Goal: Information Seeking & Learning: Check status

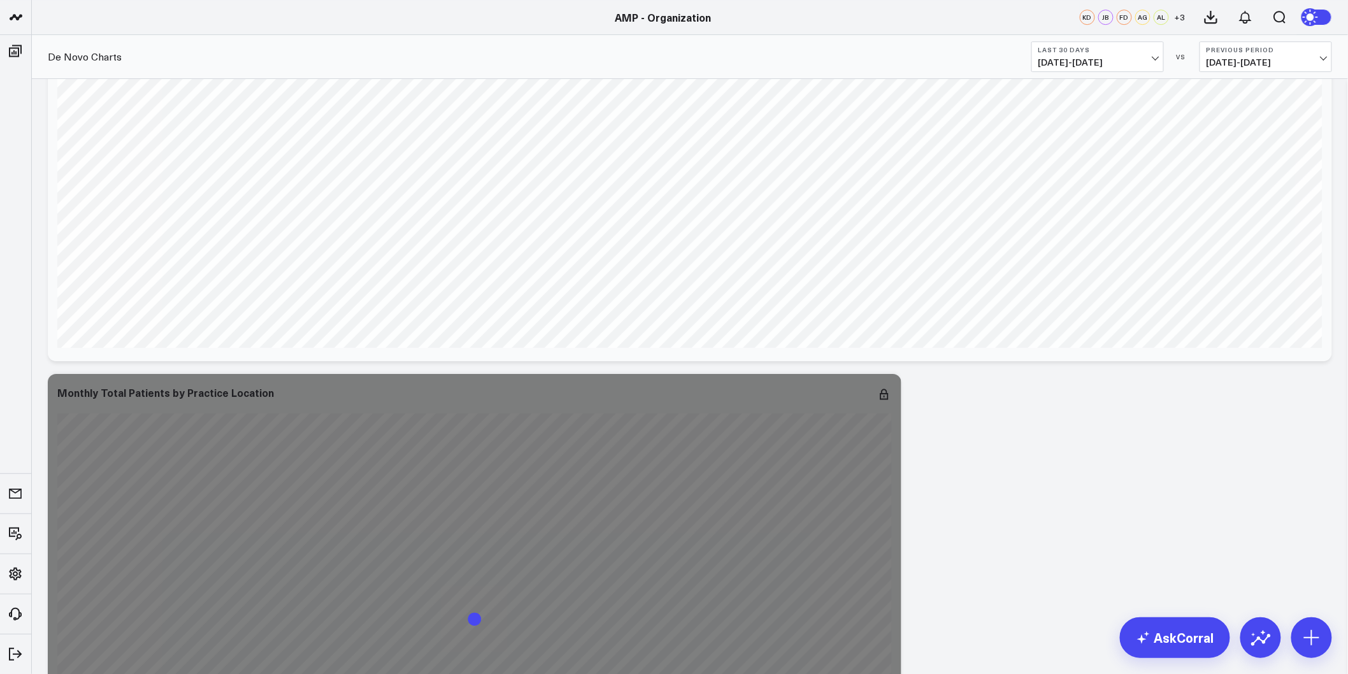
scroll to position [1769, 0]
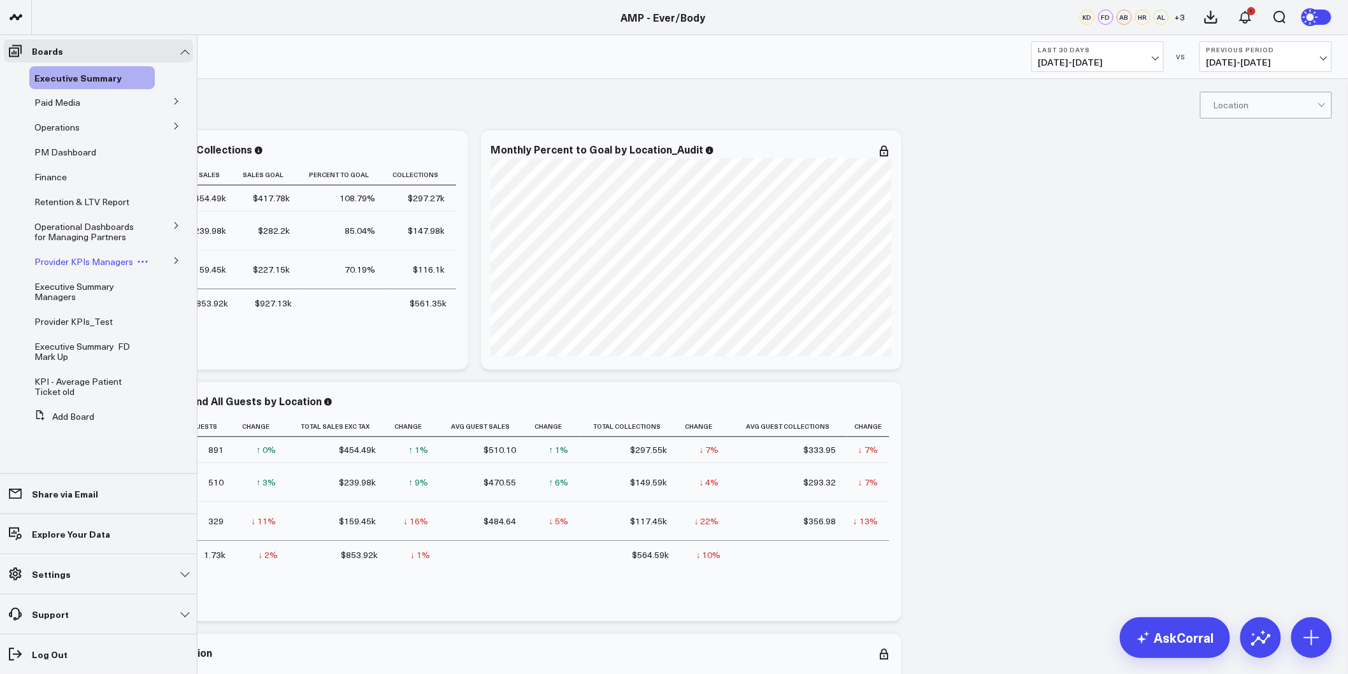
click at [78, 266] on span "Provider KPIs Managers" at bounding box center [83, 262] width 99 height 12
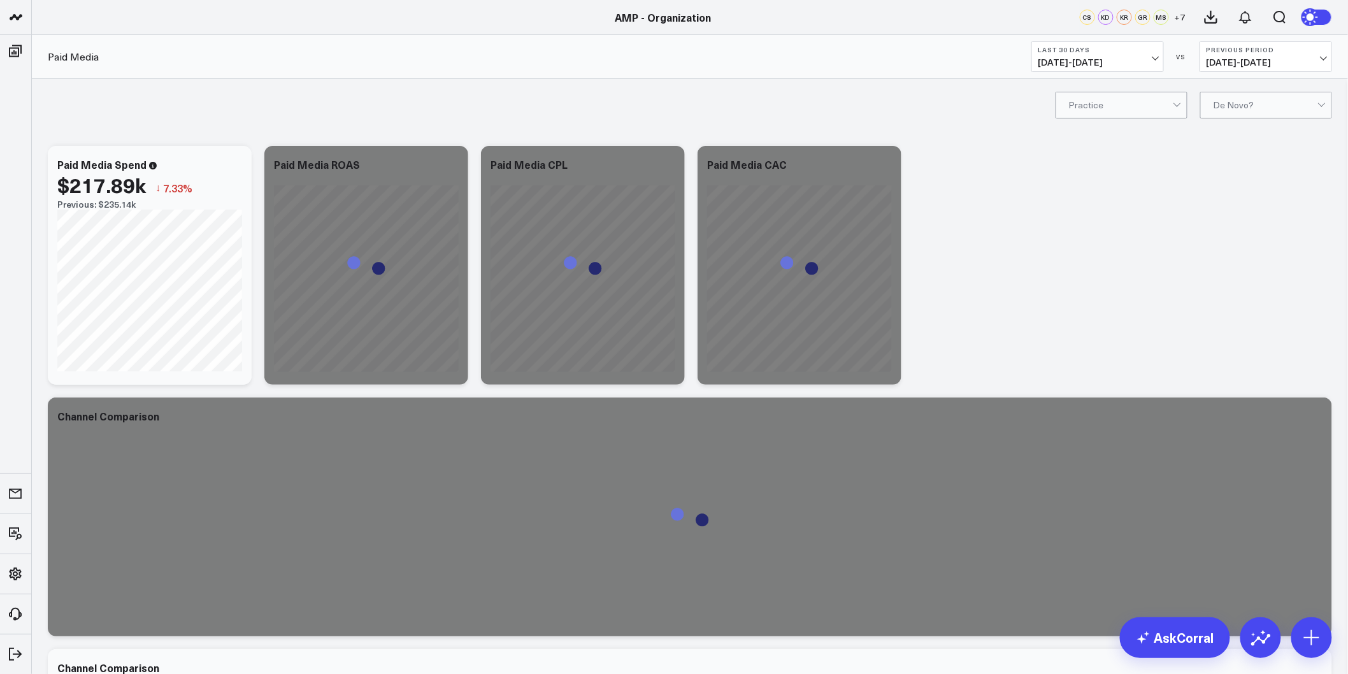
click at [1148, 58] on span "07/15/25 - 08/13/25" at bounding box center [1098, 62] width 119 height 10
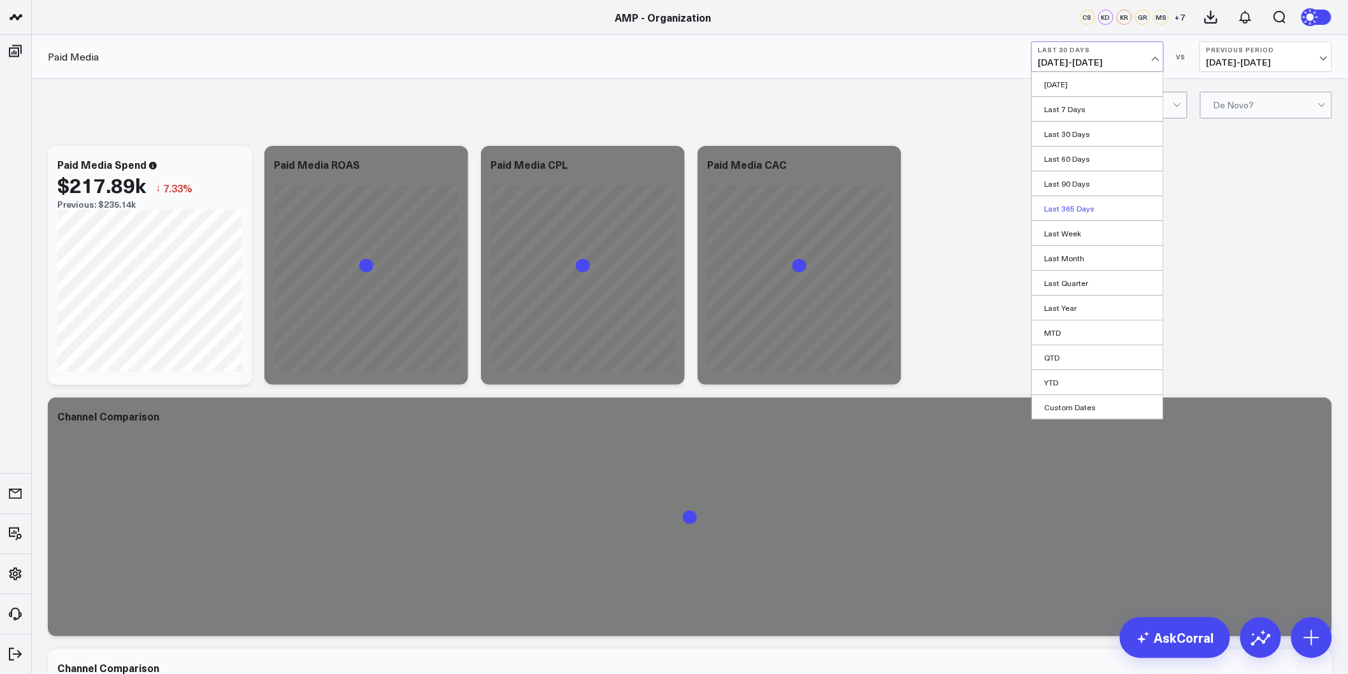
click at [1069, 206] on link "Last 365 Days" at bounding box center [1097, 208] width 131 height 24
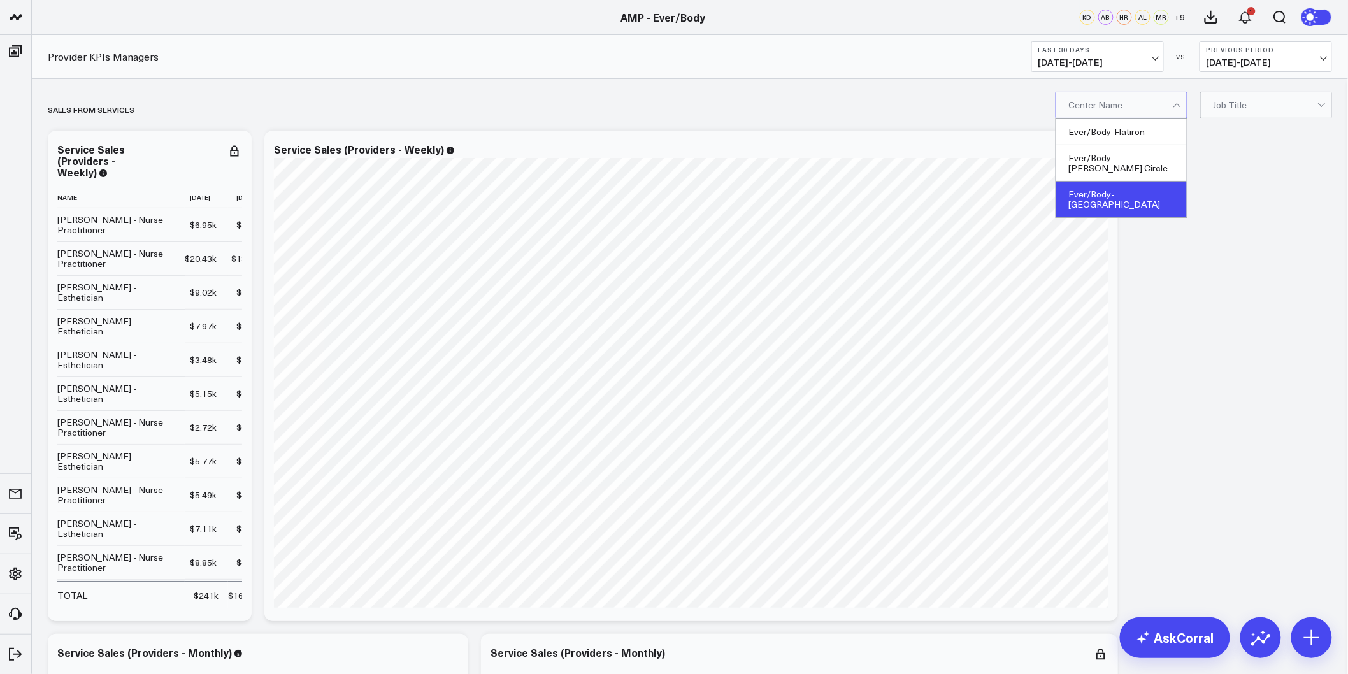
click at [1141, 183] on div "Ever/Body-[GEOGRAPHIC_DATA]" at bounding box center [1121, 200] width 131 height 36
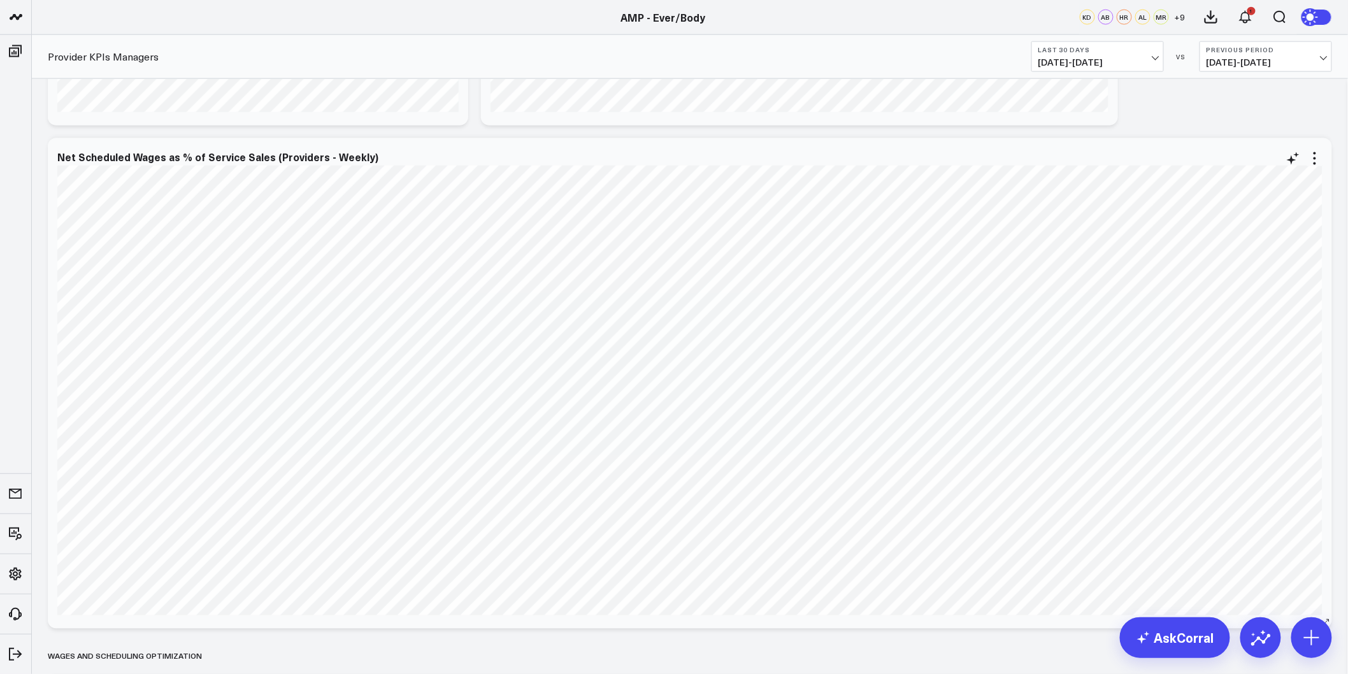
scroll to position [3114, 0]
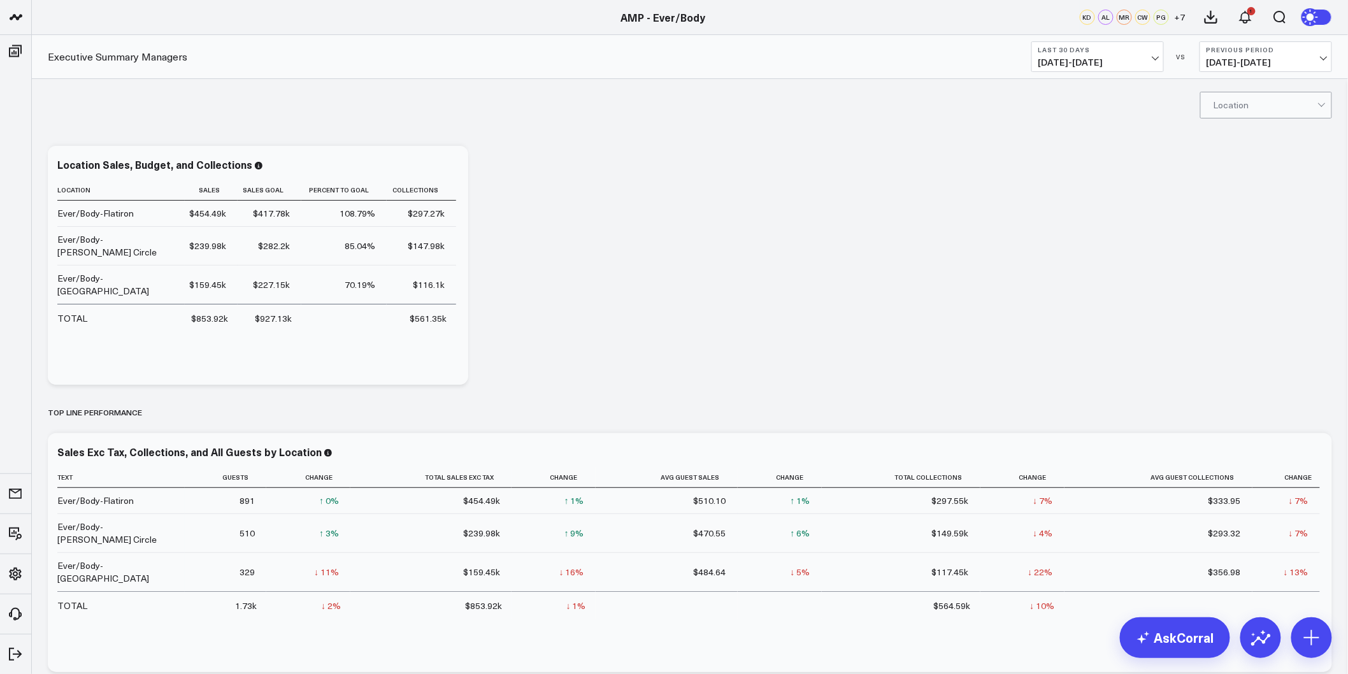
click at [1106, 59] on span "[DATE] - [DATE]" at bounding box center [1098, 62] width 119 height 10
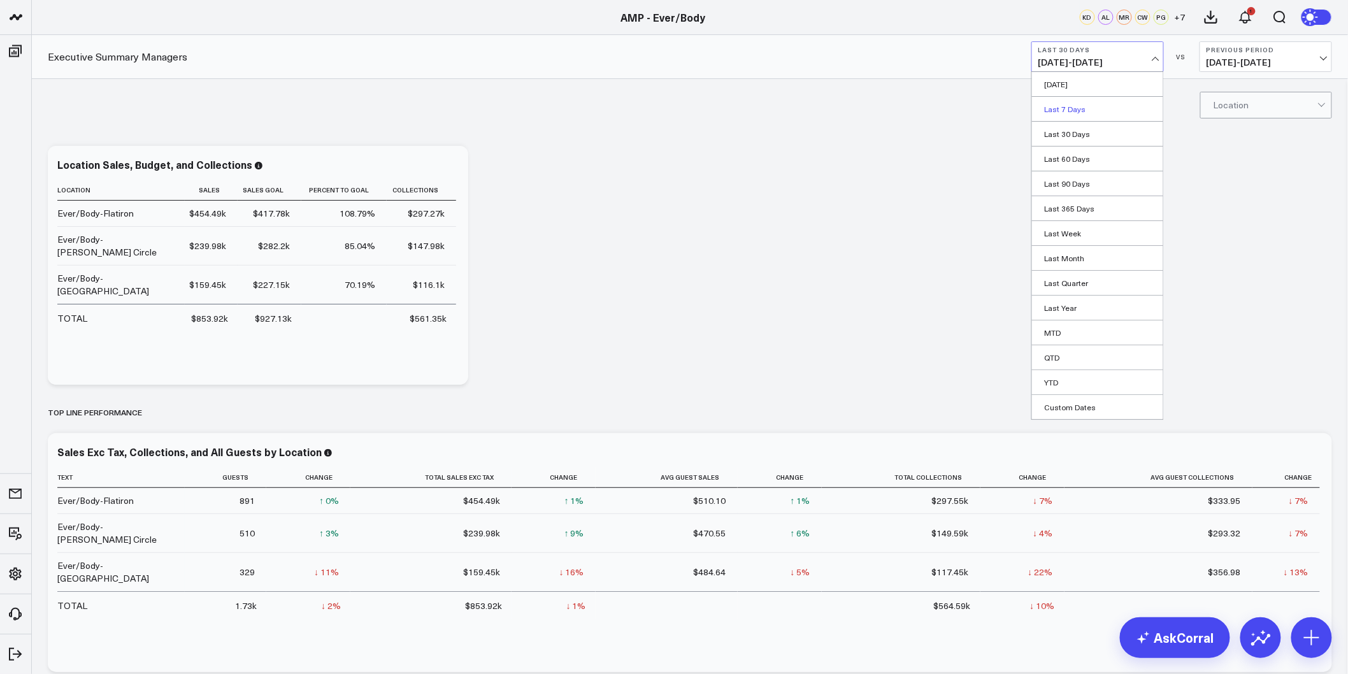
click at [1093, 101] on link "Last 7 Days" at bounding box center [1097, 109] width 131 height 24
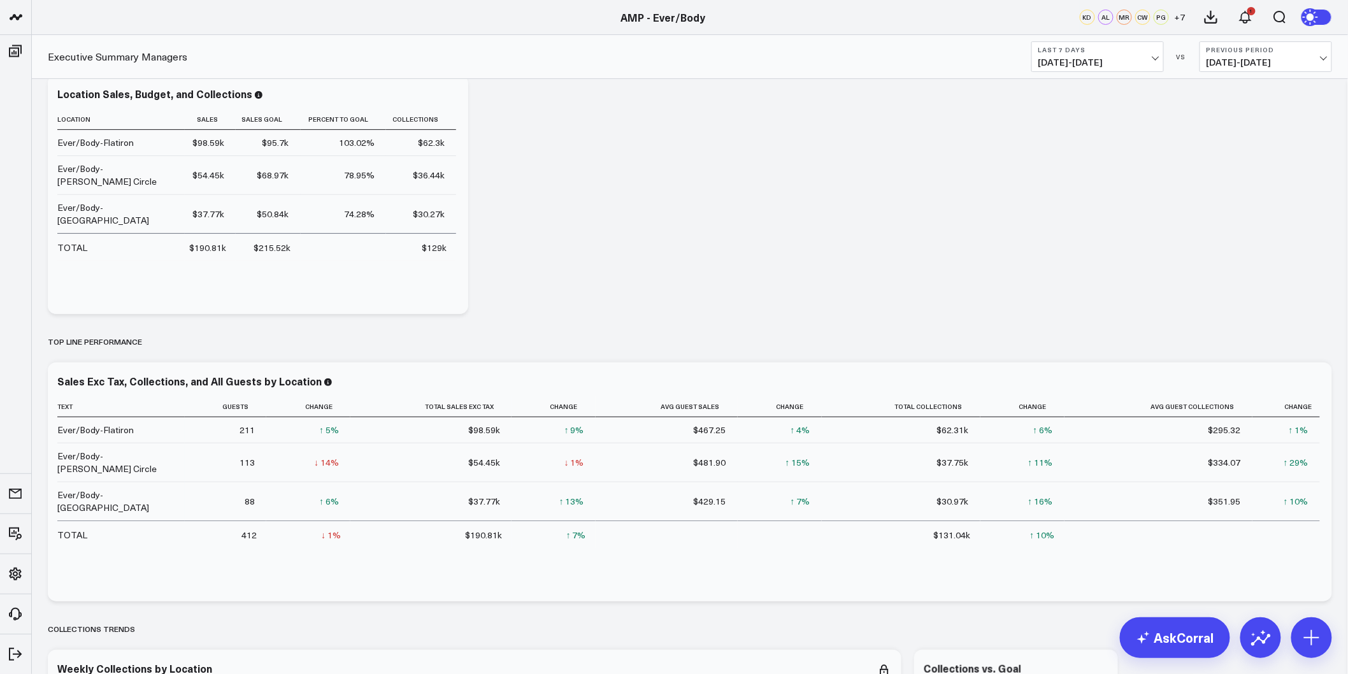
click at [1148, 50] on b "Last 7 Days" at bounding box center [1098, 50] width 119 height 8
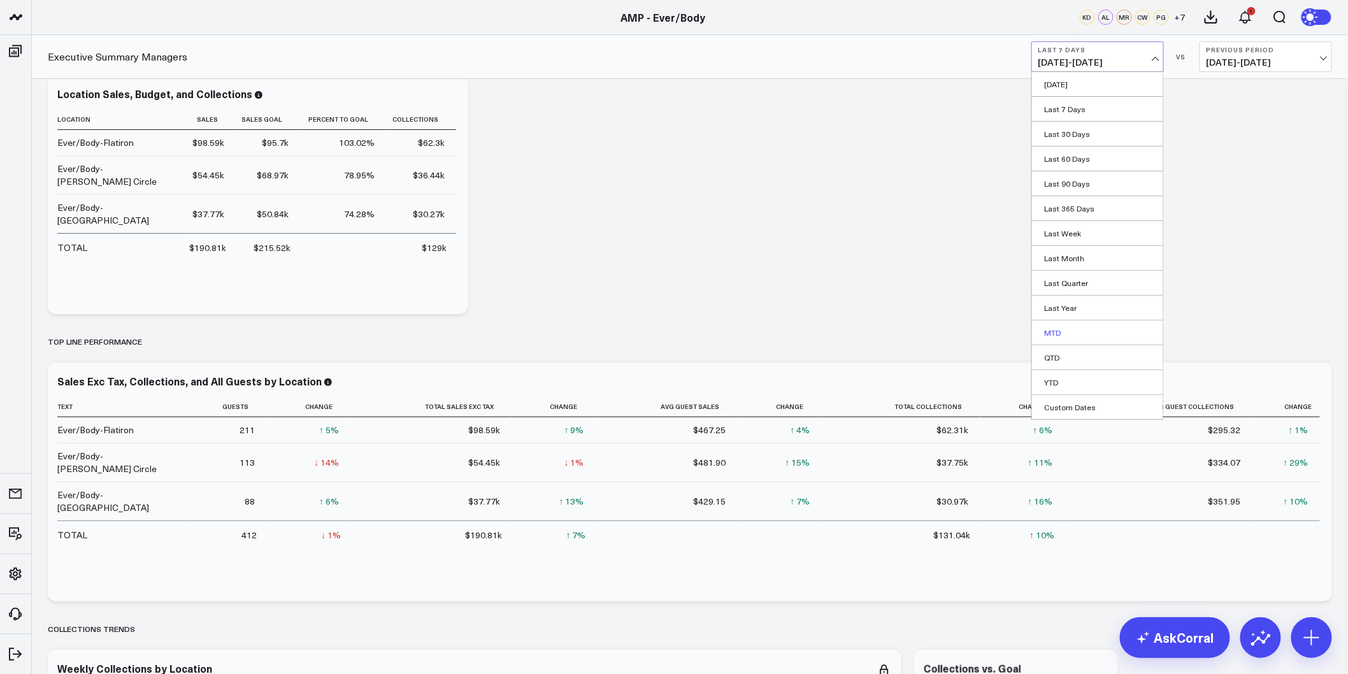
click at [1071, 328] on link "MTD" at bounding box center [1097, 332] width 131 height 24
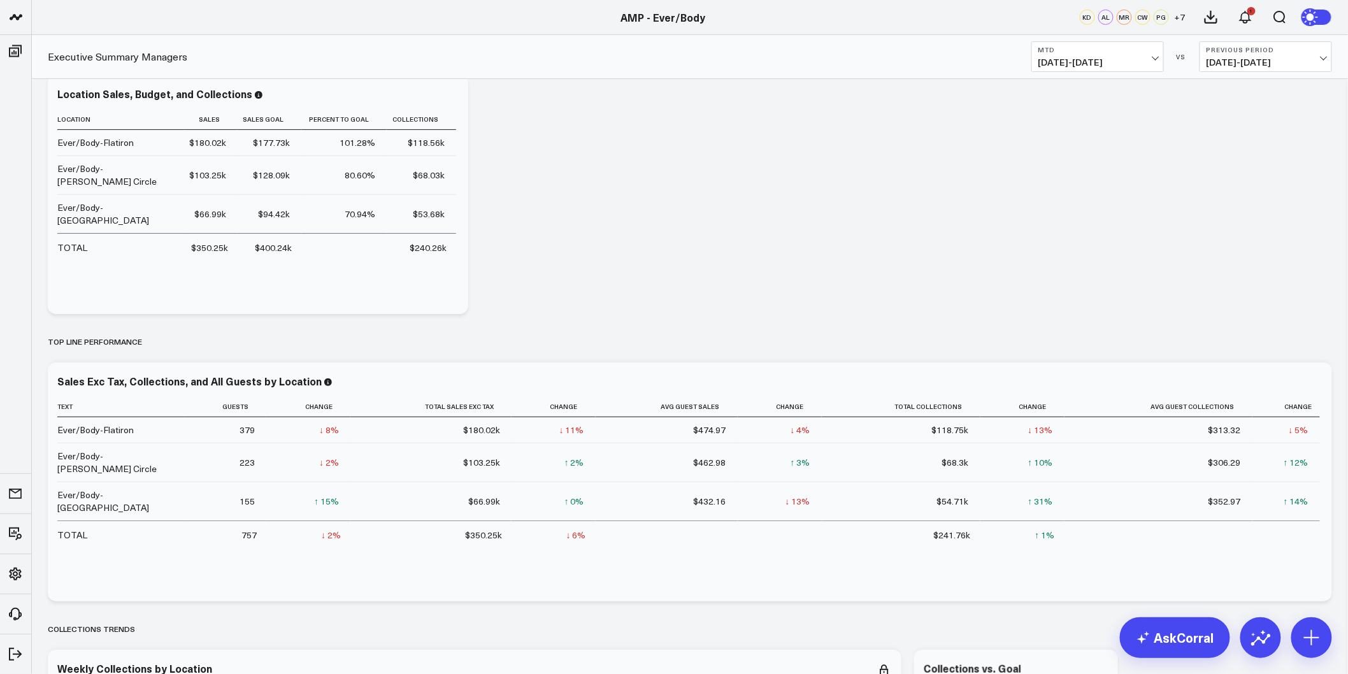
click at [1123, 55] on button "MTD [DATE] - [DATE]" at bounding box center [1098, 56] width 133 height 31
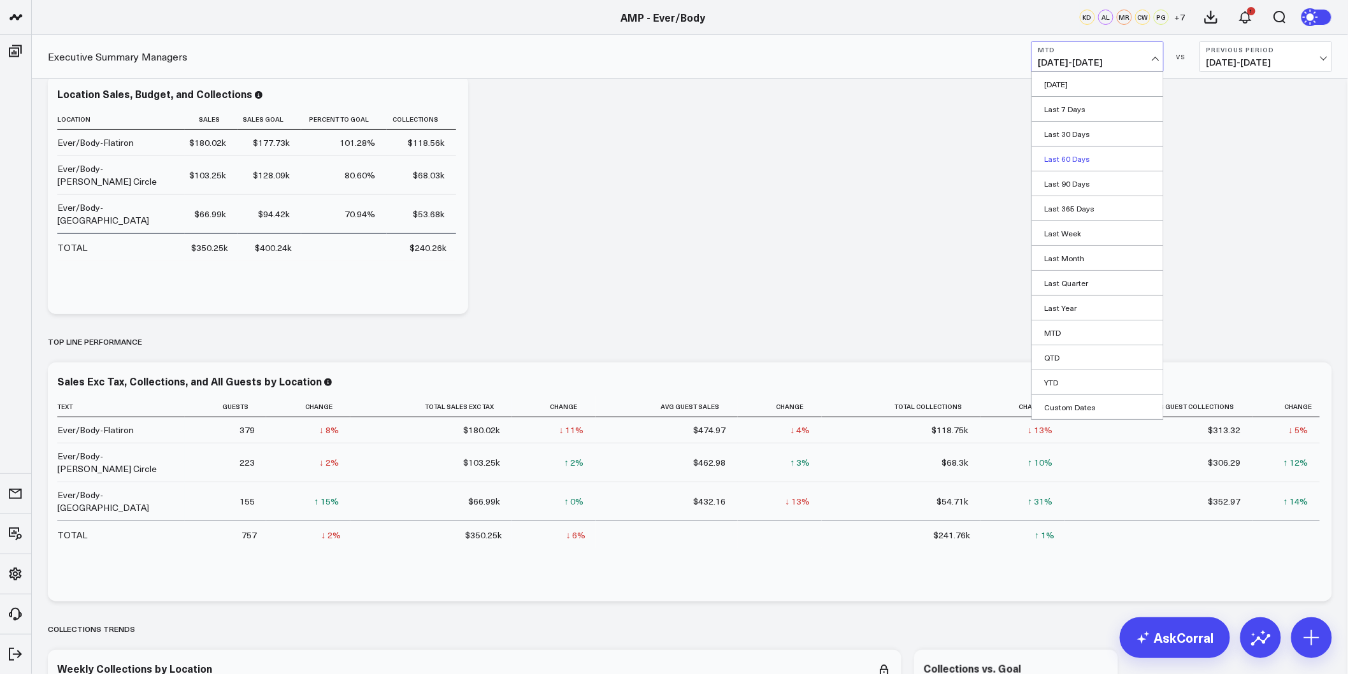
click at [1081, 157] on link "Last 60 Days" at bounding box center [1097, 159] width 131 height 24
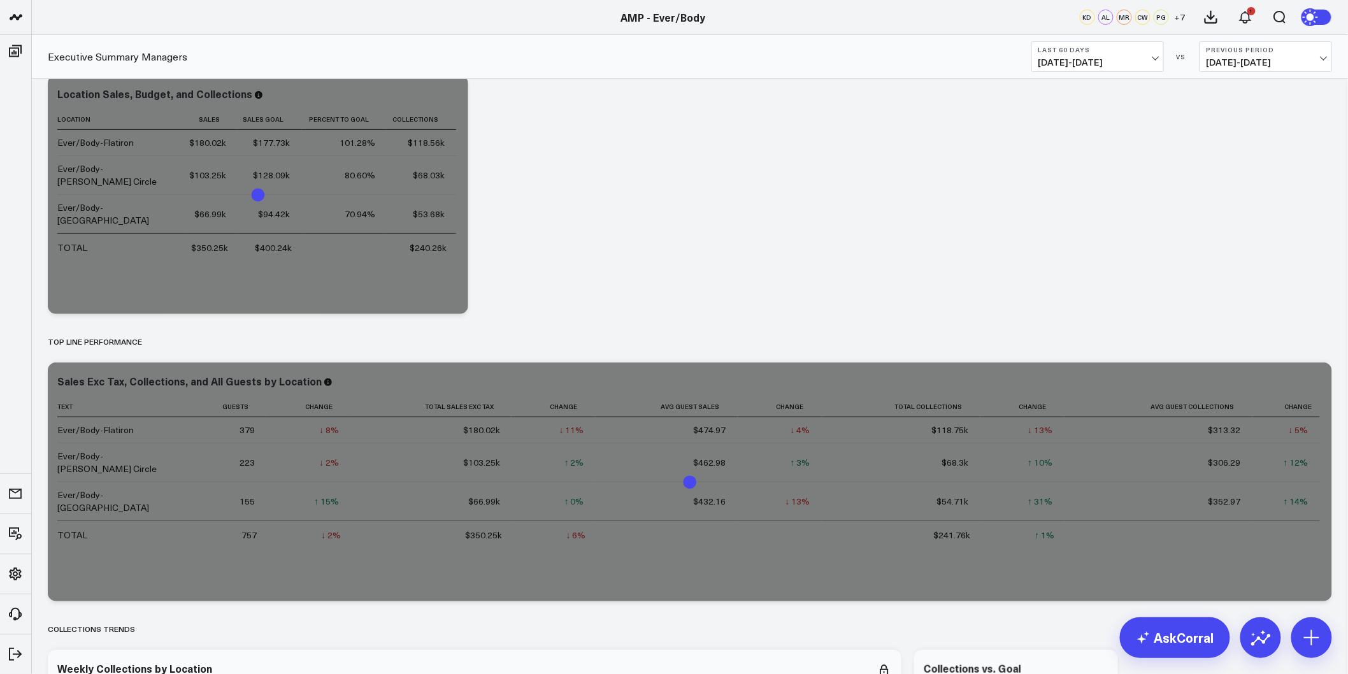
click at [1141, 64] on span "[DATE] - [DATE]" at bounding box center [1098, 62] width 119 height 10
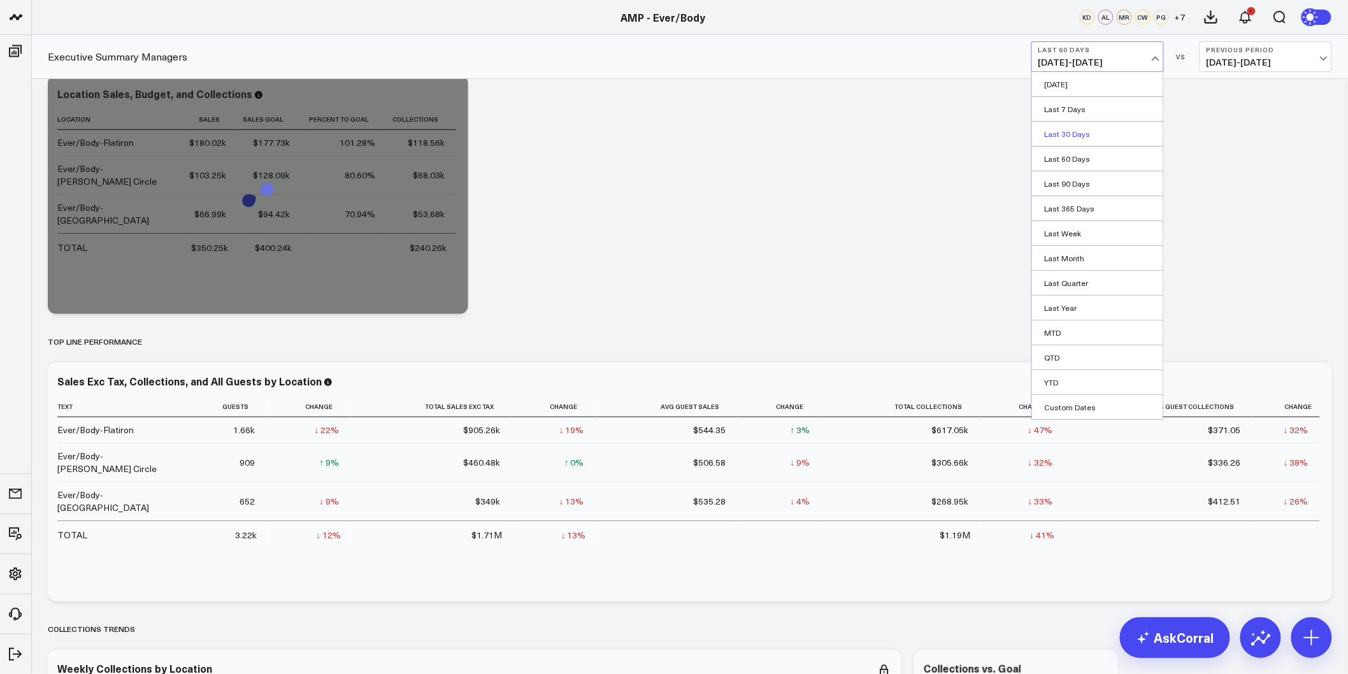
click at [1098, 129] on link "Last 30 Days" at bounding box center [1097, 134] width 131 height 24
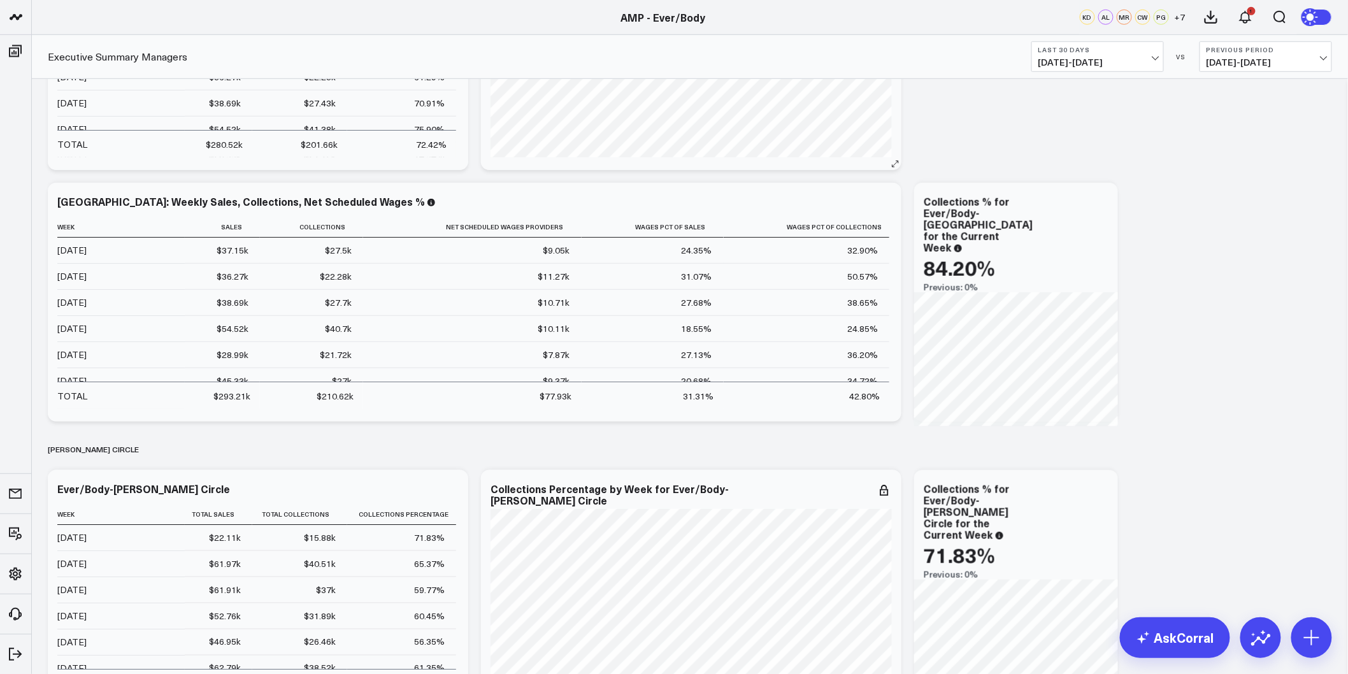
scroll to position [64, 0]
